Goal: Complete application form

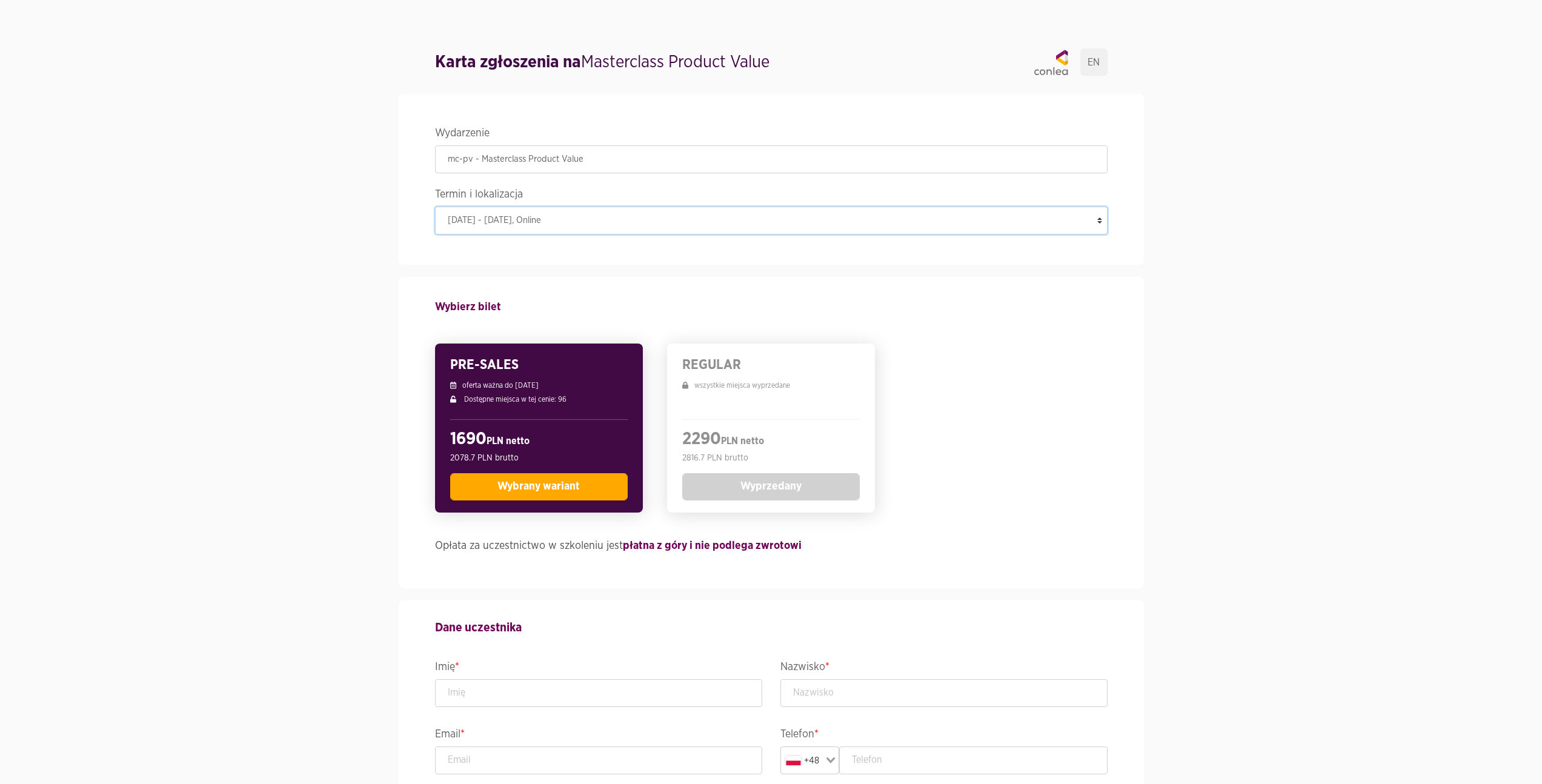
click at [511, 226] on select "18 listopada 2025 - 10 lutego 2026 , Online" at bounding box center [771, 220] width 673 height 28
click at [435, 206] on select "18 listopada 2025 - 10 lutego 2026 , Online" at bounding box center [771, 220] width 673 height 28
